Goal: Contribute content: Add original content to the website for others to see

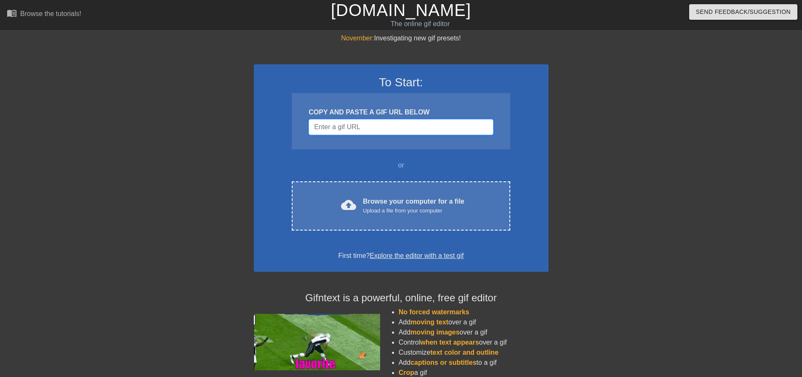
click at [375, 126] on input "Username" at bounding box center [400, 127] width 184 height 16
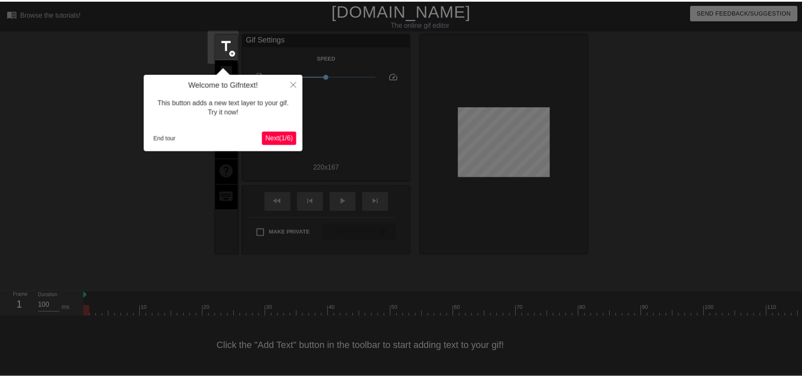
scroll to position [4, 0]
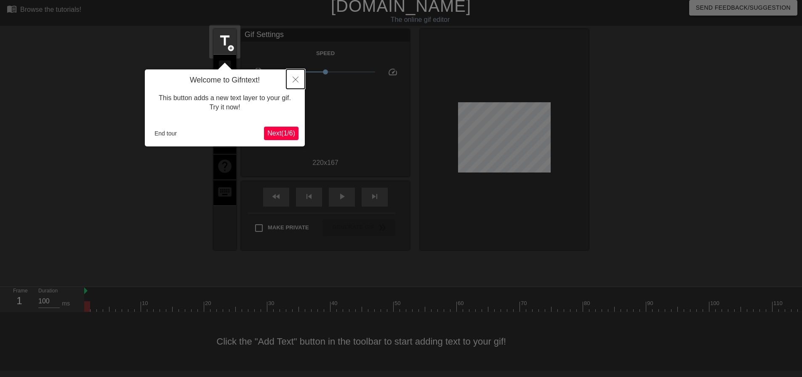
click at [292, 79] on button "Close" at bounding box center [295, 78] width 19 height 19
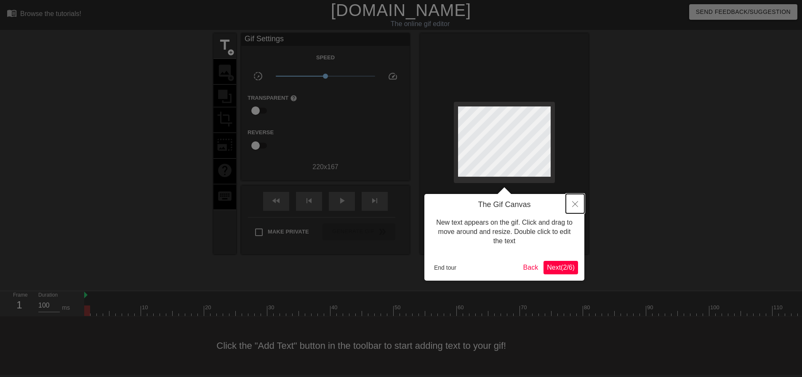
click at [571, 209] on button "Close" at bounding box center [575, 203] width 19 height 19
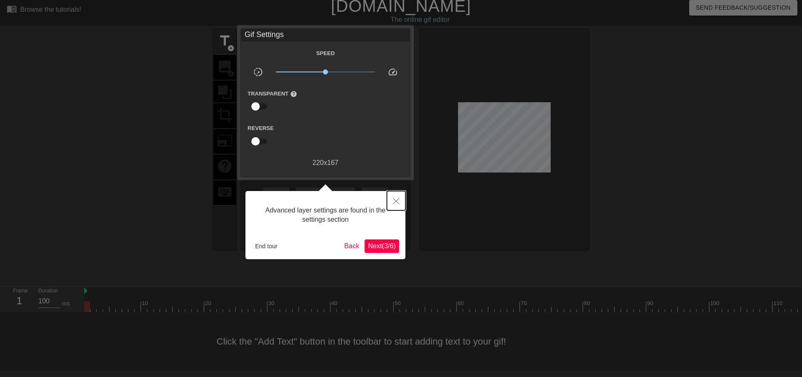
click at [394, 202] on icon "Close" at bounding box center [396, 201] width 6 height 6
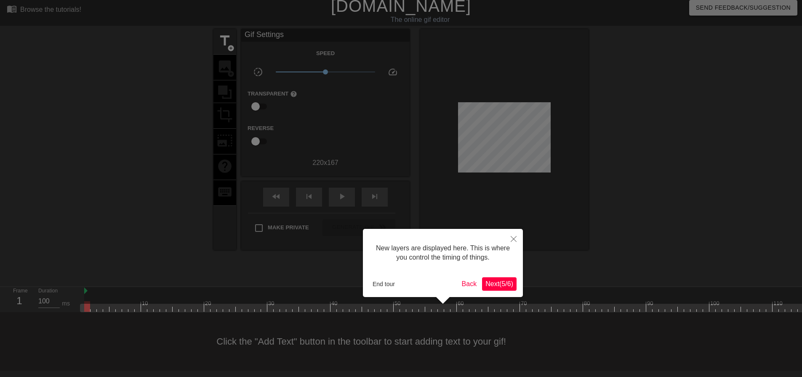
scroll to position [7, 0]
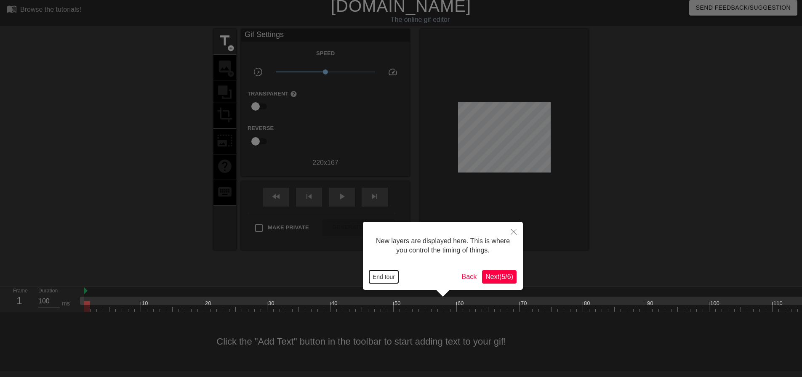
click at [394, 273] on button "End tour" at bounding box center [383, 277] width 29 height 13
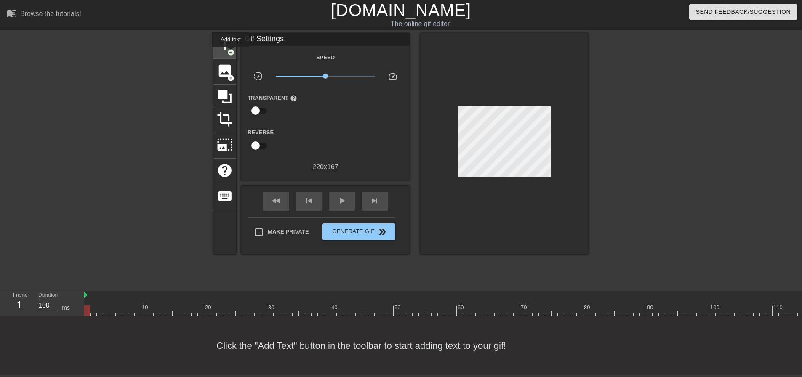
click at [223, 50] on div "title add_circle" at bounding box center [224, 46] width 23 height 26
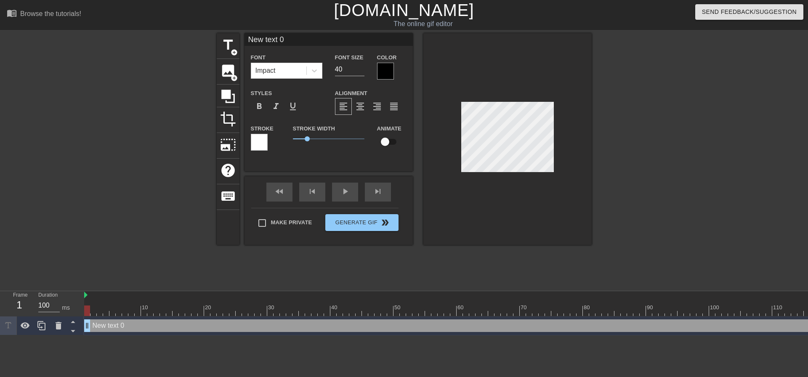
scroll to position [1, 3]
type input "m"
type textarea "m"
type input "mo"
type textarea "mo"
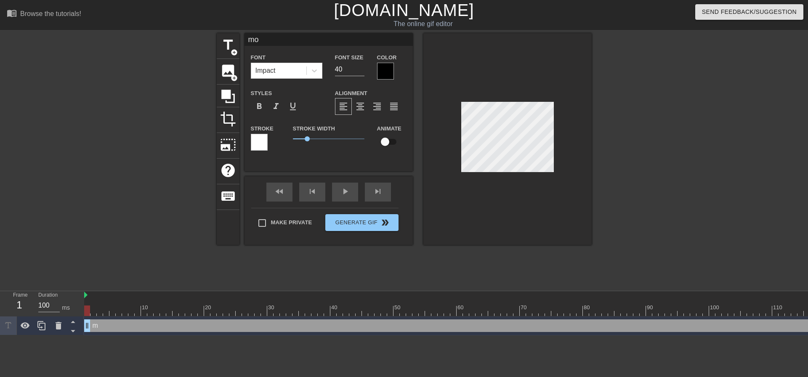
type input "mot"
type textarea "mot"
type input "moto"
type textarea "moto"
type input "motor"
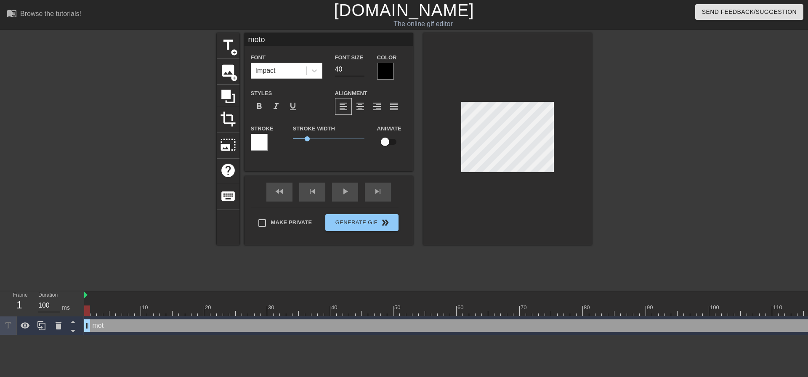
type textarea "motor"
type input "motory"
type textarea "motory"
type input "motoryc"
type textarea "motoryc"
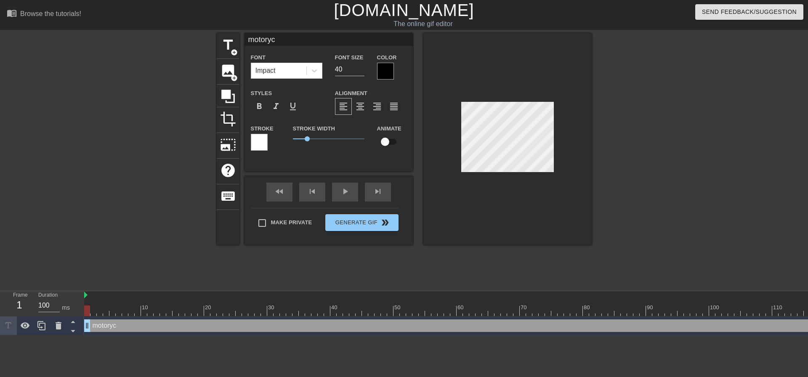
scroll to position [1, 2]
type input "motory"
type textarea "motory"
type input "motor"
type textarea "motor"
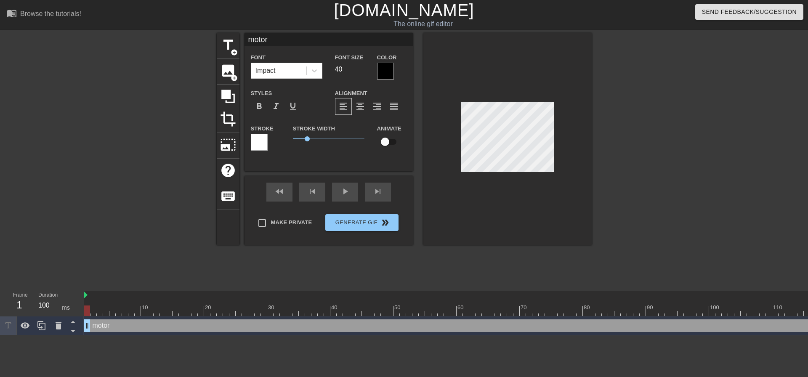
type input "motorc"
type textarea "motorc"
type input "motorcy"
type textarea "motorcy"
type input "motorcyc"
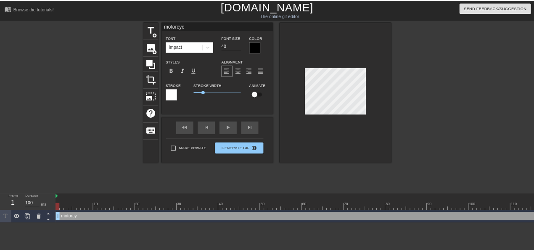
scroll to position [1, 2]
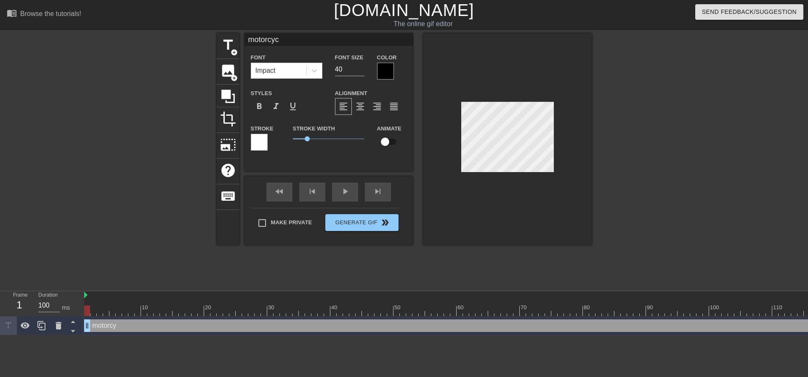
type textarea "motorcycl"
type input "motorcycle"
type textarea "motorcycle"
click at [537, 205] on div at bounding box center [507, 139] width 168 height 212
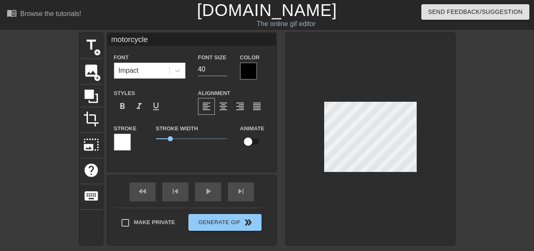
click at [485, 135] on div at bounding box center [528, 159] width 126 height 252
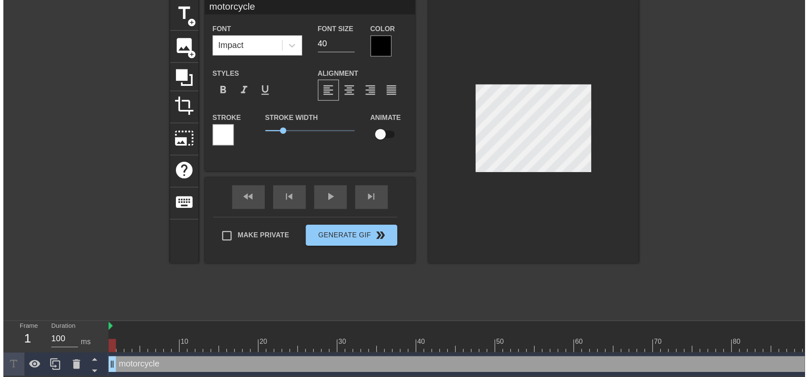
scroll to position [0, 0]
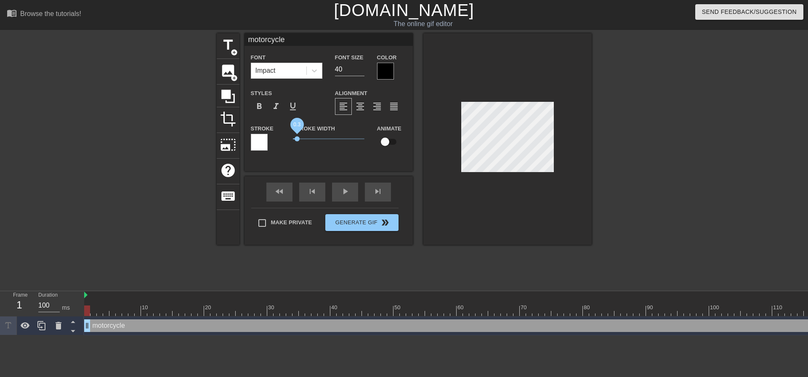
drag, startPoint x: 310, startPoint y: 137, endPoint x: 297, endPoint y: 138, distance: 13.1
click at [297, 138] on span "0.3" at bounding box center [329, 139] width 72 height 10
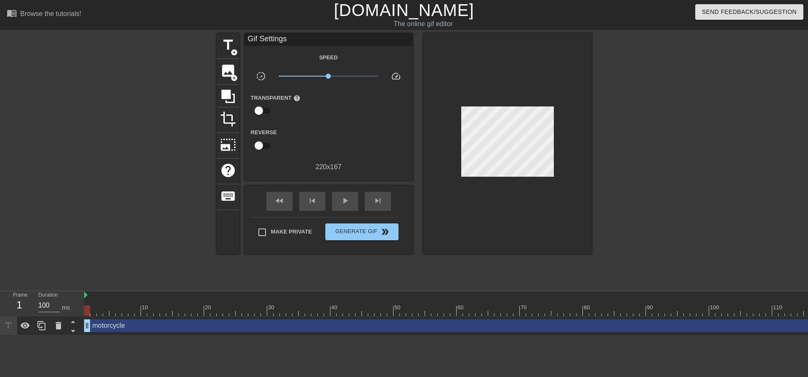
click at [584, 195] on div at bounding box center [507, 143] width 168 height 221
click at [588, 183] on div at bounding box center [507, 143] width 168 height 221
click at [343, 200] on span "play_arrow" at bounding box center [345, 201] width 10 height 10
